Goal: Navigation & Orientation: Find specific page/section

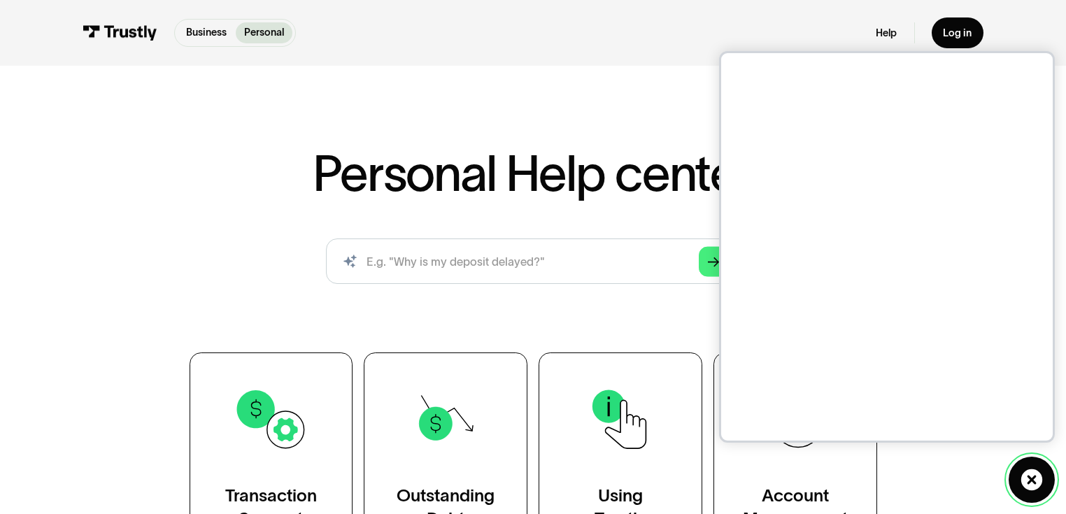
click at [1022, 469] on icon at bounding box center [1032, 480] width 22 height 22
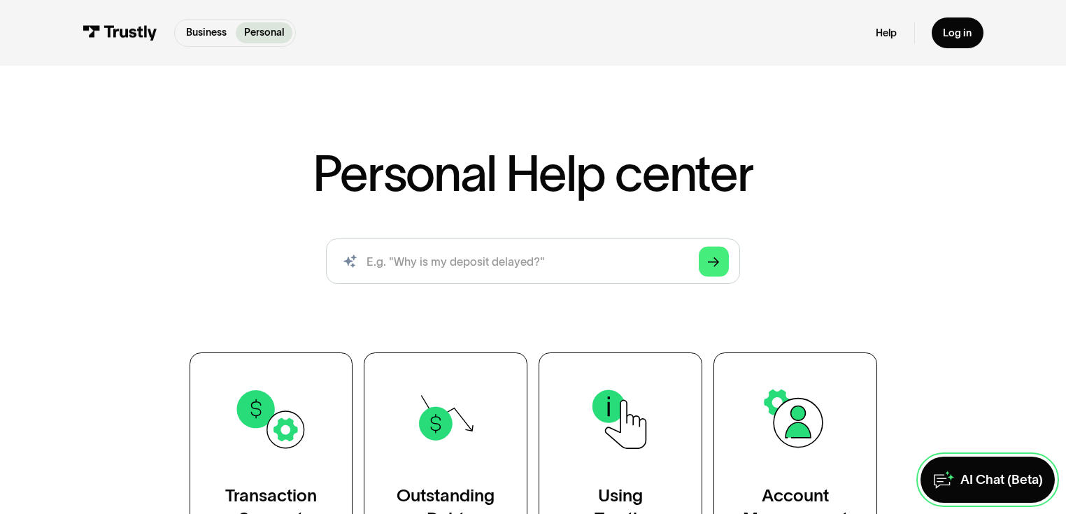
click at [1022, 472] on div "AI Chat (Beta)" at bounding box center [1002, 480] width 83 height 17
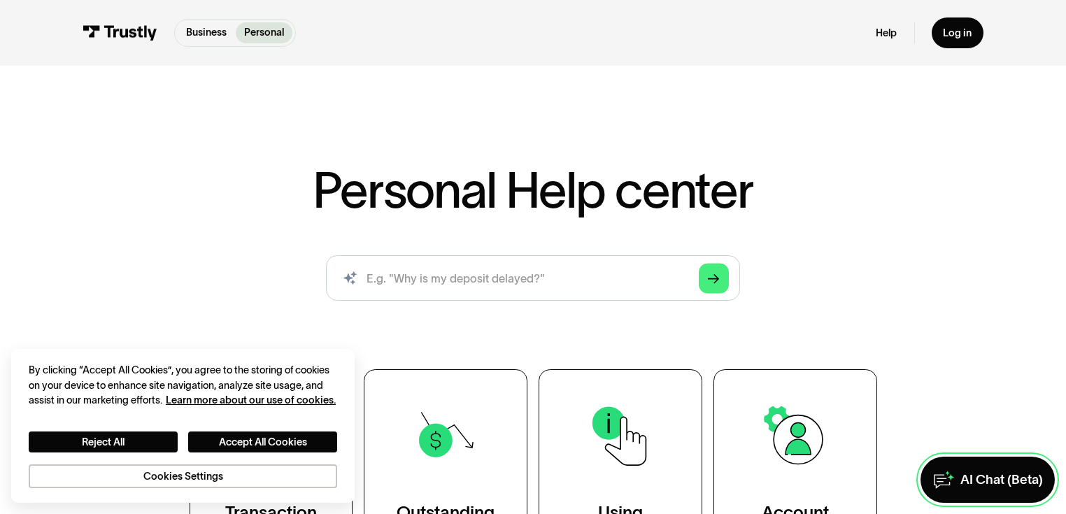
click at [980, 461] on link "AI Chat (Beta)" at bounding box center [988, 479] width 134 height 45
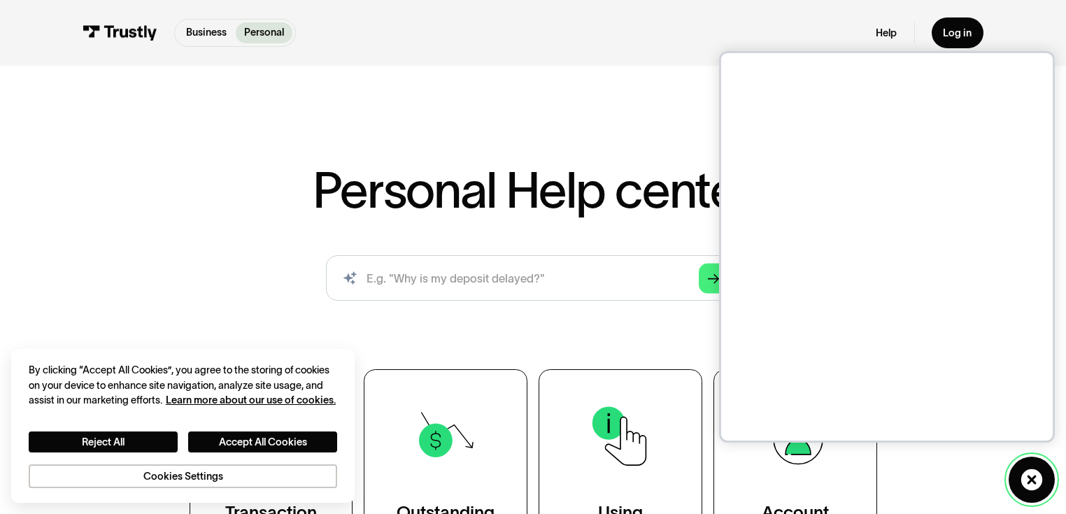
drag, startPoint x: 1036, startPoint y: 482, endPoint x: 1023, endPoint y: 474, distance: 15.1
click at [1036, 482] on icon at bounding box center [1032, 480] width 22 height 22
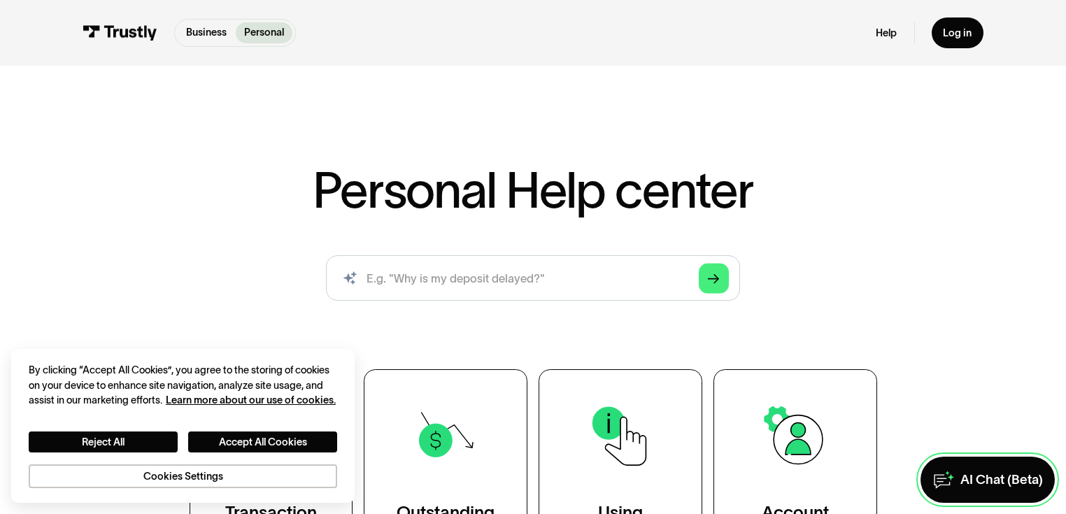
click at [954, 457] on link "AI Chat (Beta)" at bounding box center [988, 479] width 134 height 45
click at [987, 488] on link "AI Chat (Beta)" at bounding box center [988, 479] width 134 height 45
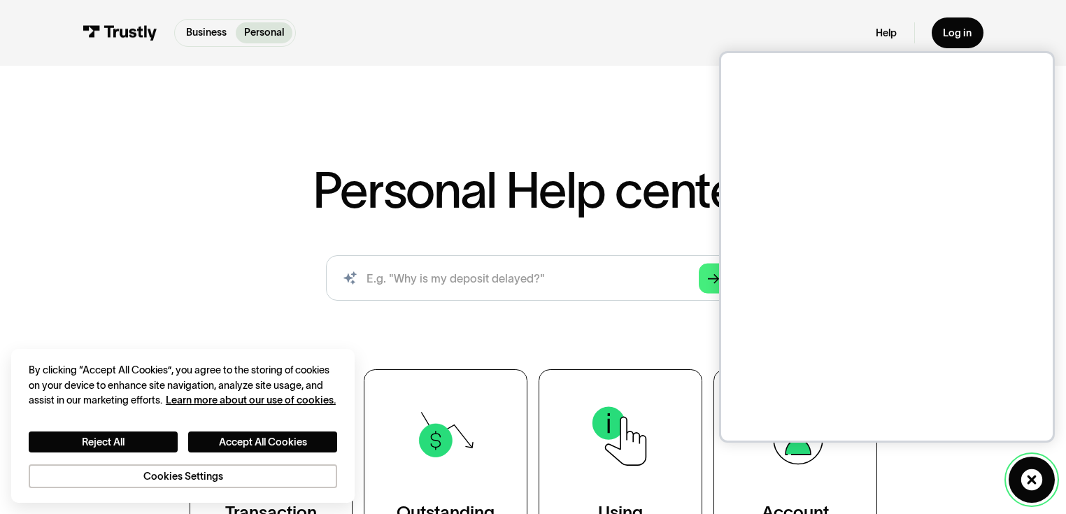
click at [1023, 480] on icon at bounding box center [1032, 480] width 22 height 22
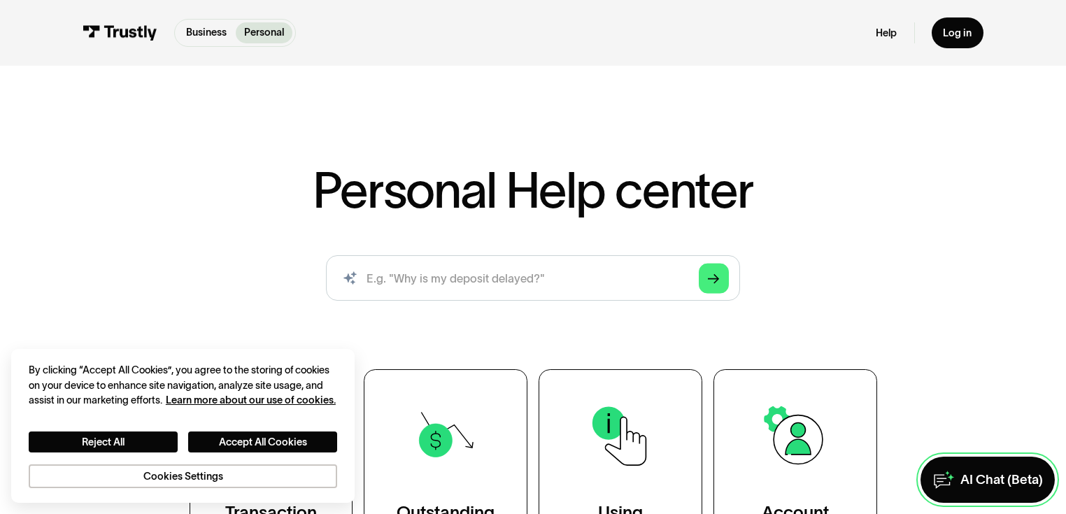
click at [1005, 472] on div "AI Chat (Beta)" at bounding box center [1002, 480] width 83 height 17
click at [970, 472] on div "AI Chat (Beta)" at bounding box center [1002, 480] width 83 height 17
click at [982, 472] on div "AI Chat (Beta)" at bounding box center [1002, 480] width 83 height 17
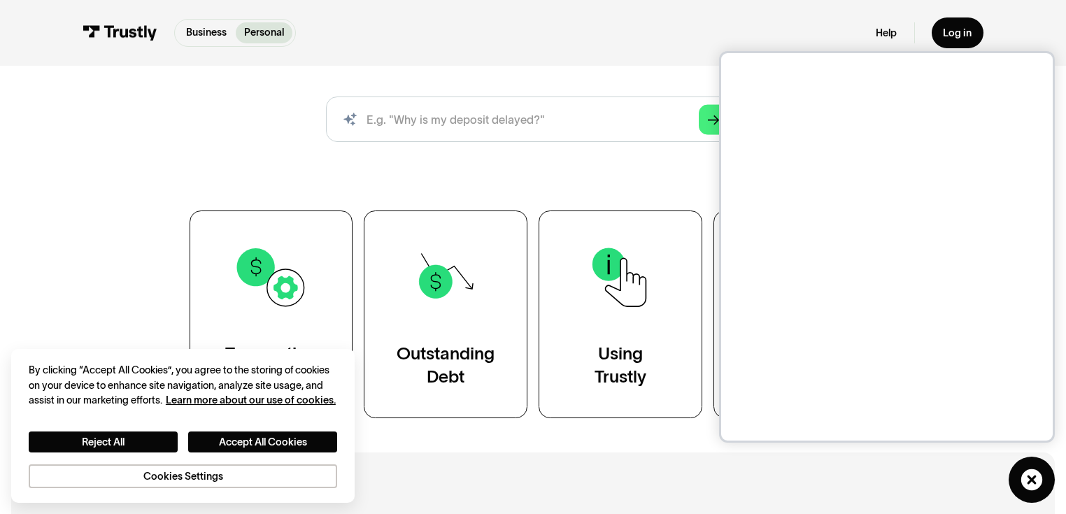
scroll to position [182, 0]
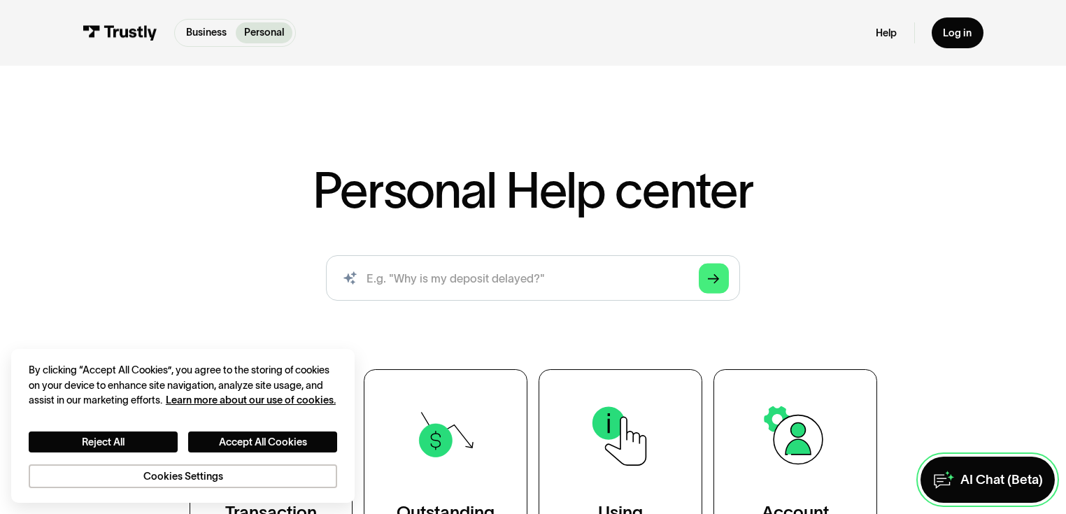
click at [963, 496] on link "AI Chat (Beta)" at bounding box center [988, 479] width 134 height 45
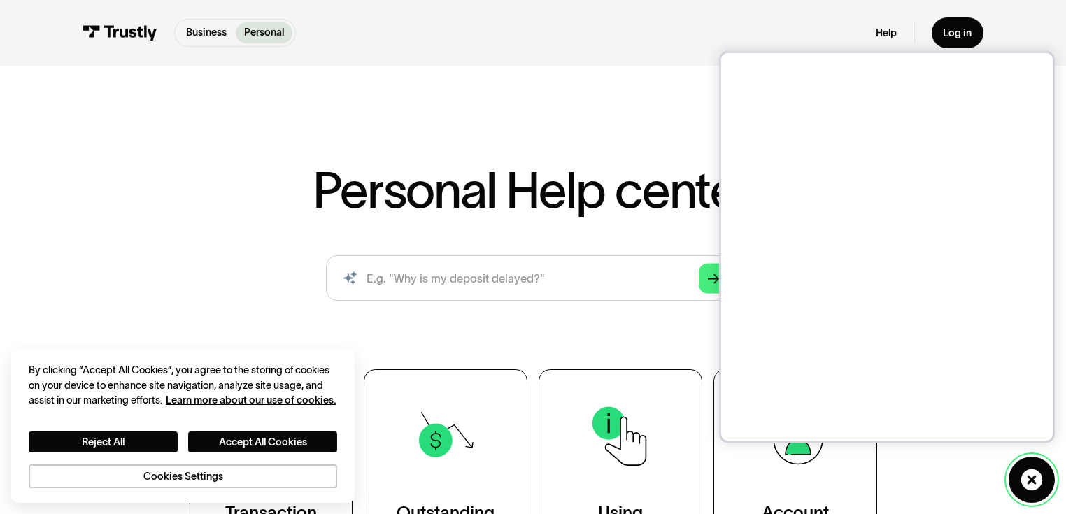
click at [1033, 475] on icon at bounding box center [1032, 480] width 22 height 22
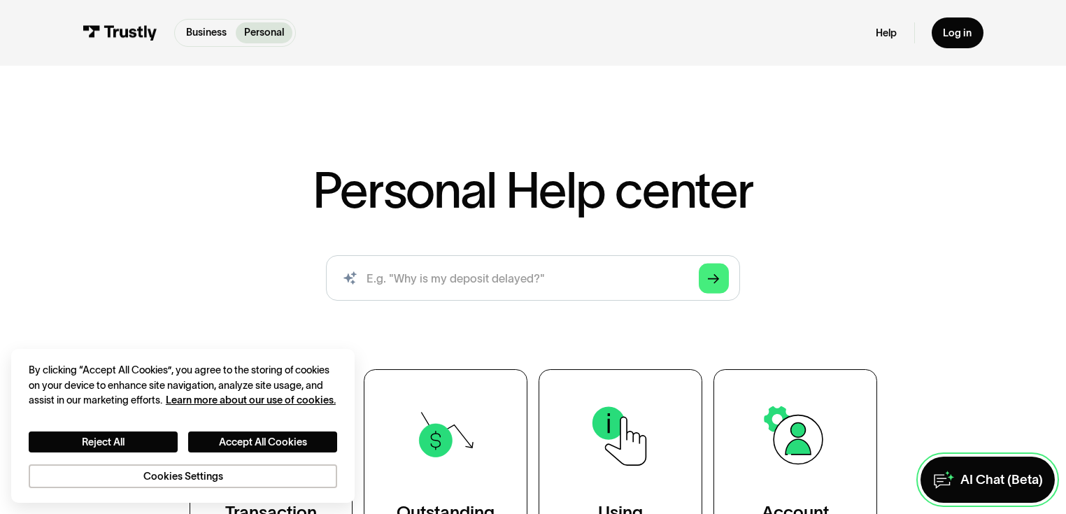
click at [1033, 475] on div "AI Chat (Beta)" at bounding box center [1002, 480] width 83 height 17
click at [971, 478] on div "AI Chat (Beta)" at bounding box center [1002, 480] width 83 height 17
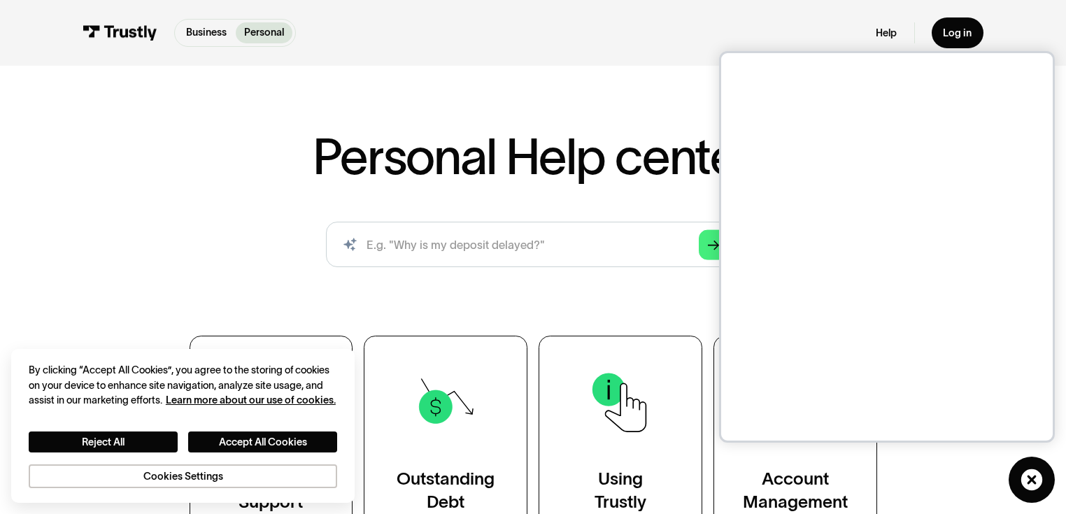
scroll to position [31, 0]
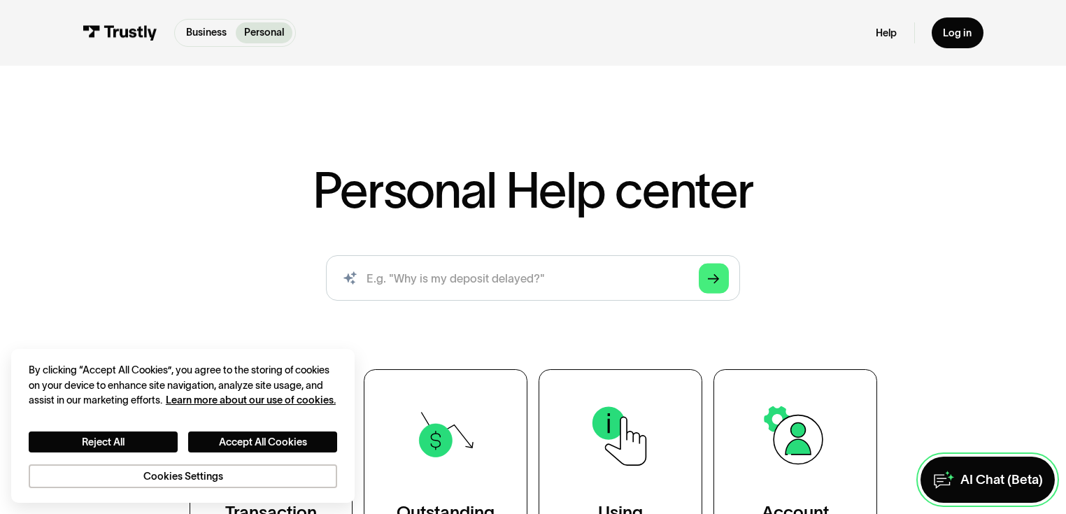
click at [961, 472] on div "AI Chat (Beta)" at bounding box center [1002, 480] width 83 height 17
click at [980, 479] on div "AI Chat (Beta)" at bounding box center [1002, 480] width 83 height 17
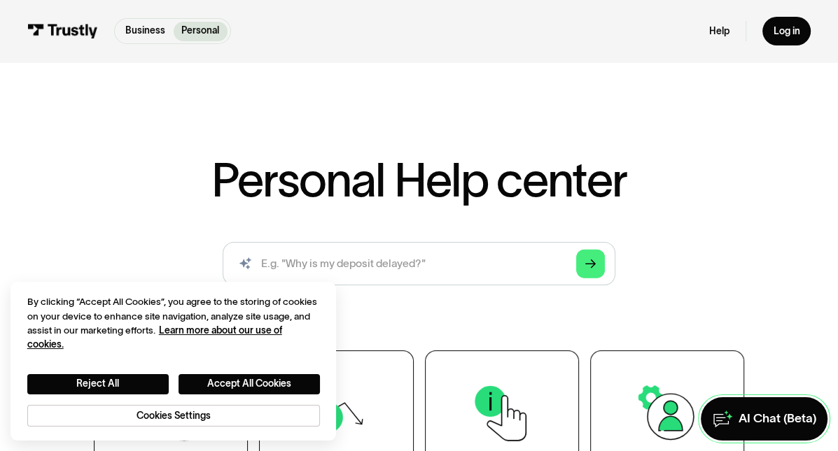
click at [738, 411] on div "AI Chat (Beta)" at bounding box center [777, 419] width 78 height 16
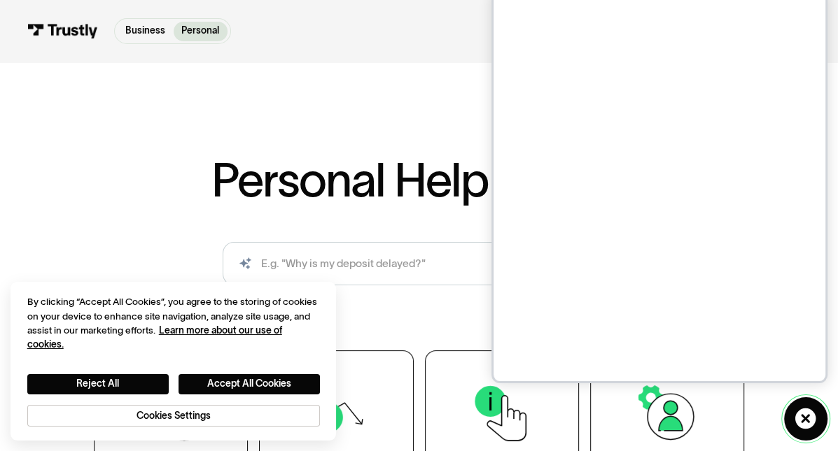
scroll to position [440, 0]
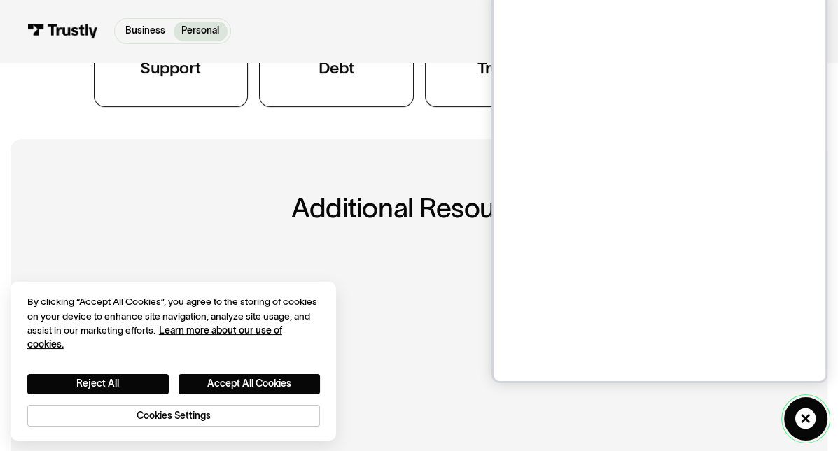
click at [800, 409] on icon at bounding box center [805, 419] width 20 height 20
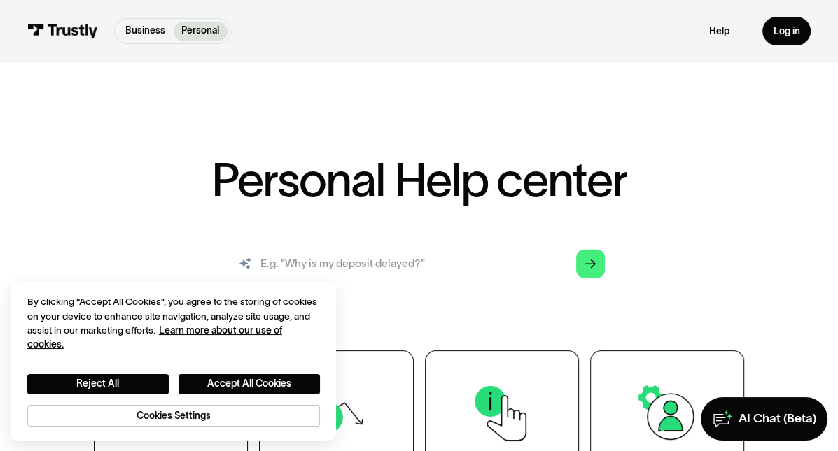
click at [464, 285] on input "search" at bounding box center [419, 263] width 393 height 43
click at [493, 285] on input "search" at bounding box center [419, 263] width 393 height 43
click at [753, 416] on div "AI Chat (Beta)" at bounding box center [777, 419] width 78 height 16
click at [747, 411] on div "AI Chat (Beta)" at bounding box center [777, 419] width 78 height 16
click at [761, 399] on link "AI Chat (Beta)" at bounding box center [763, 418] width 127 height 43
